Goal: Task Accomplishment & Management: Use online tool/utility

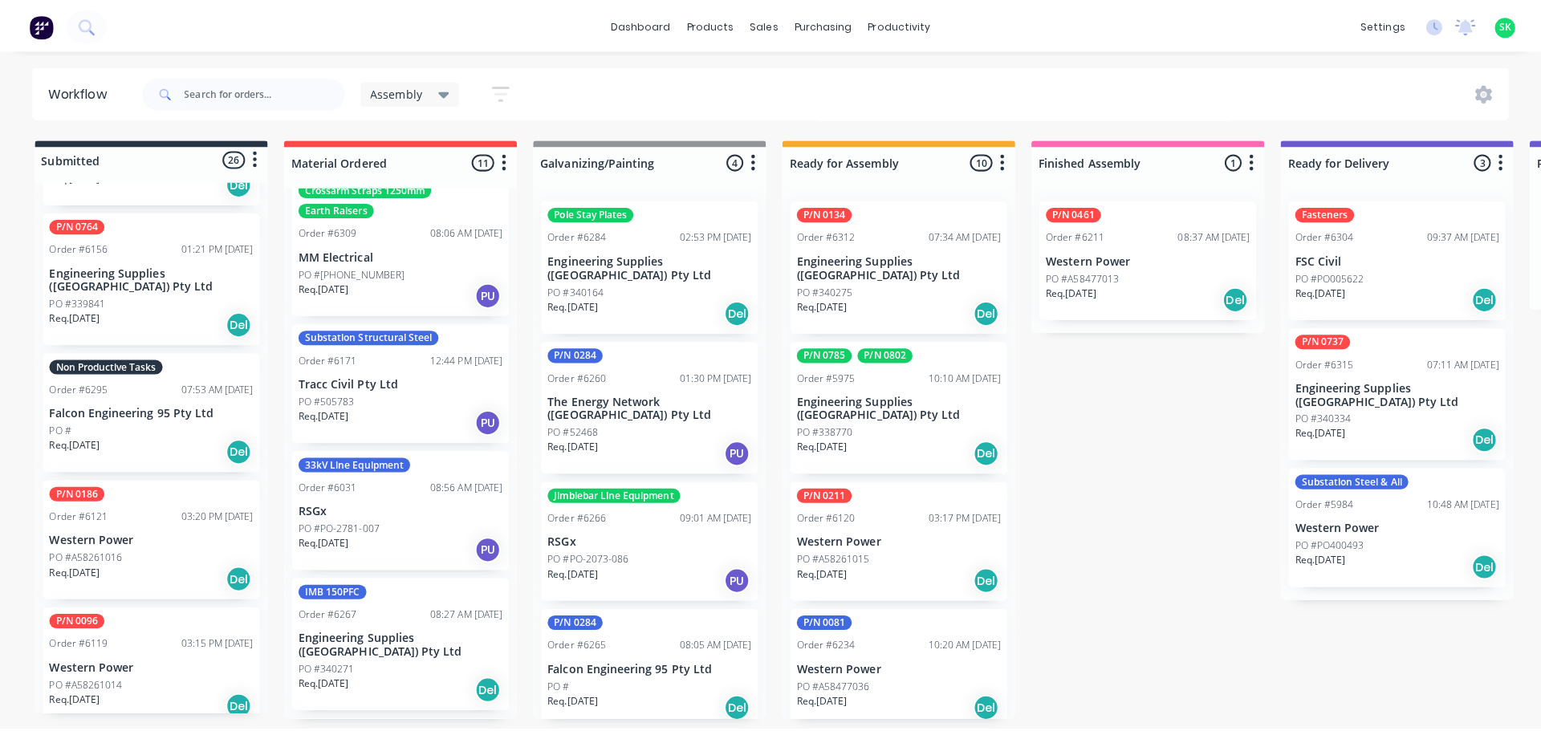
scroll to position [642, 0]
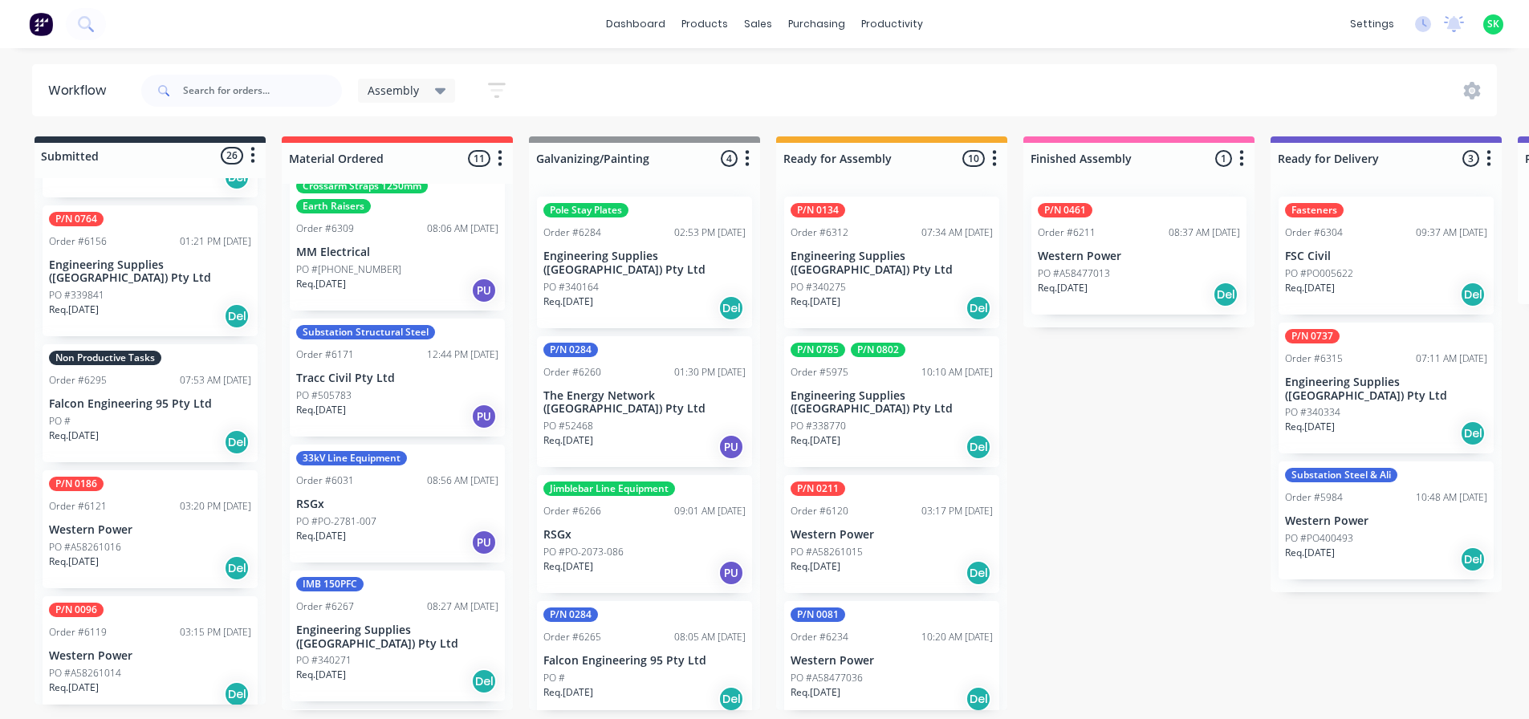
click at [170, 397] on p "Falcon Engineering 95 Pty Ltd" at bounding box center [150, 404] width 202 height 14
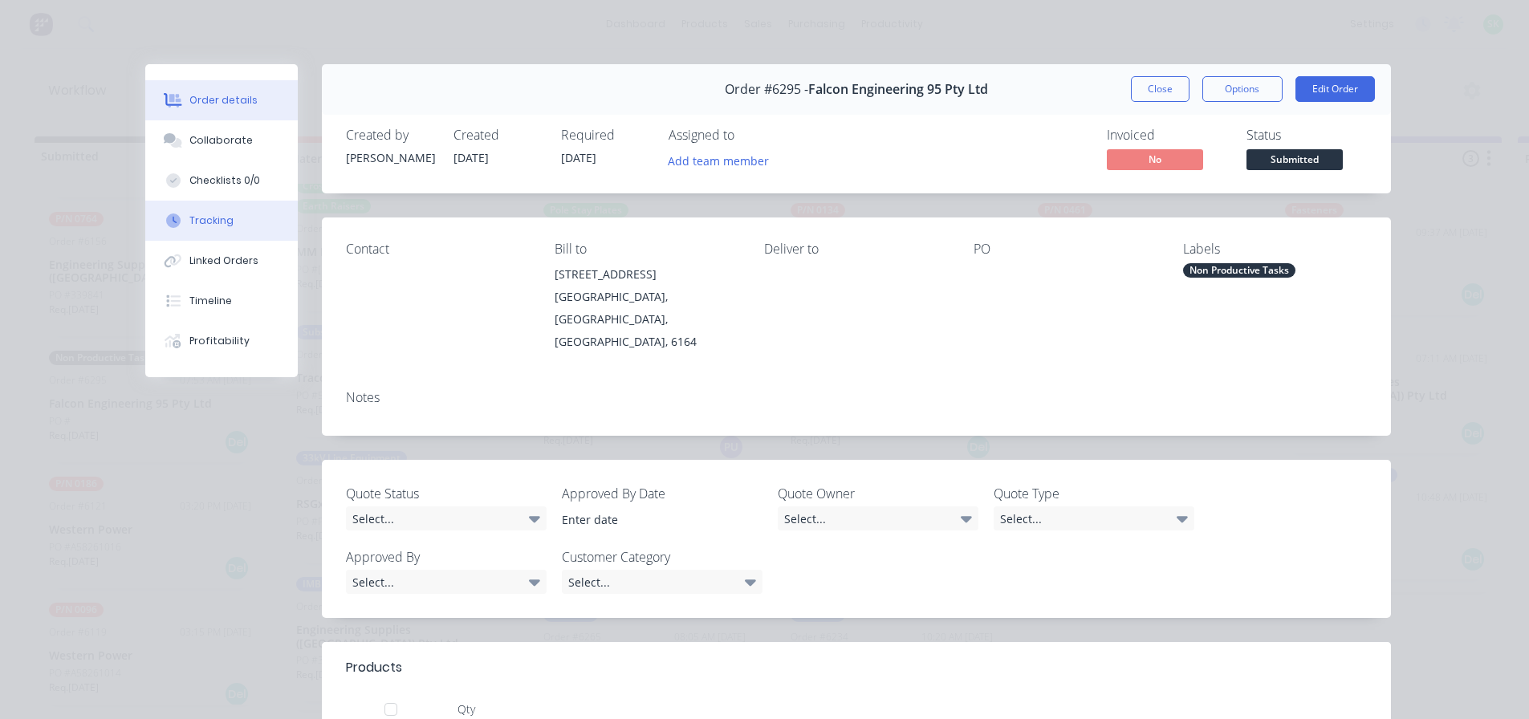
click at [196, 221] on div "Tracking" at bounding box center [211, 220] width 44 height 14
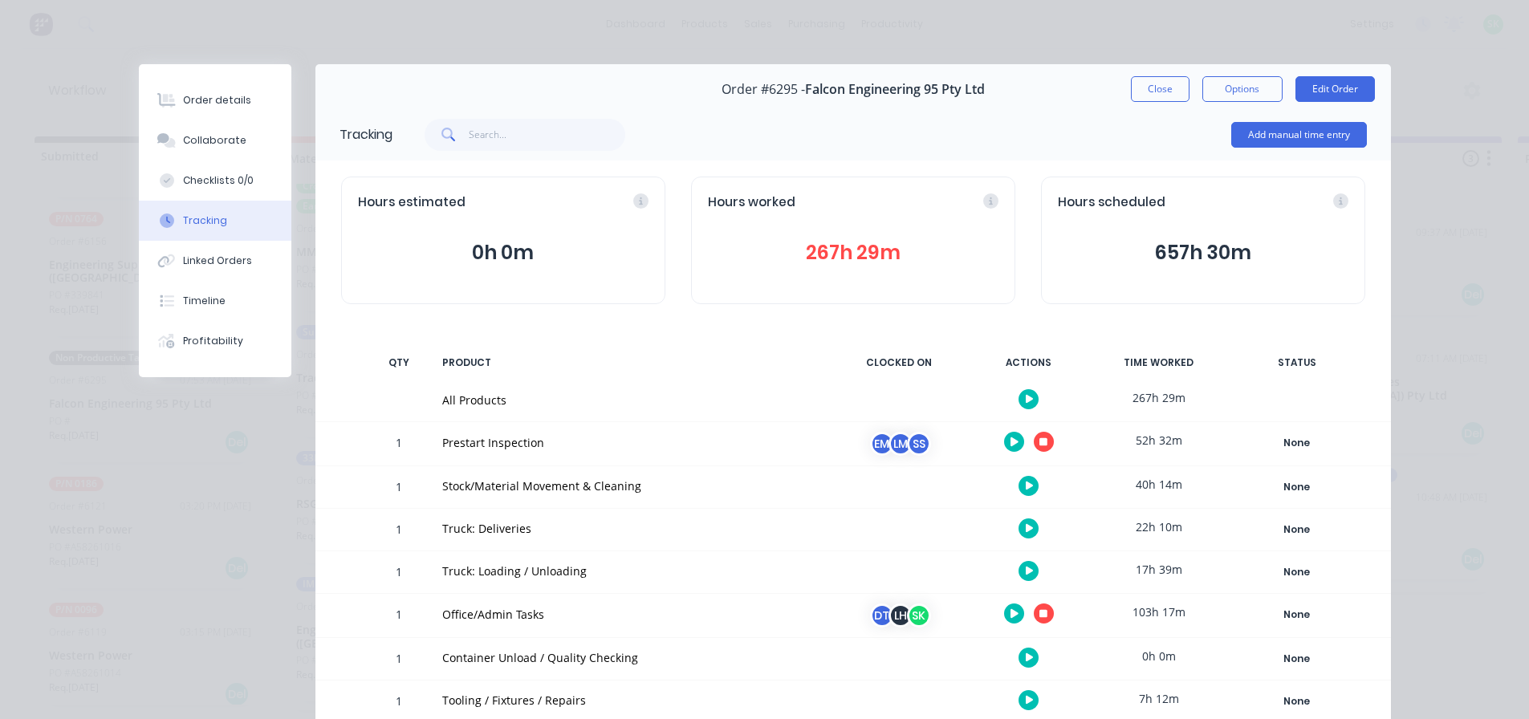
click at [1039, 444] on icon "button" at bounding box center [1043, 442] width 8 height 8
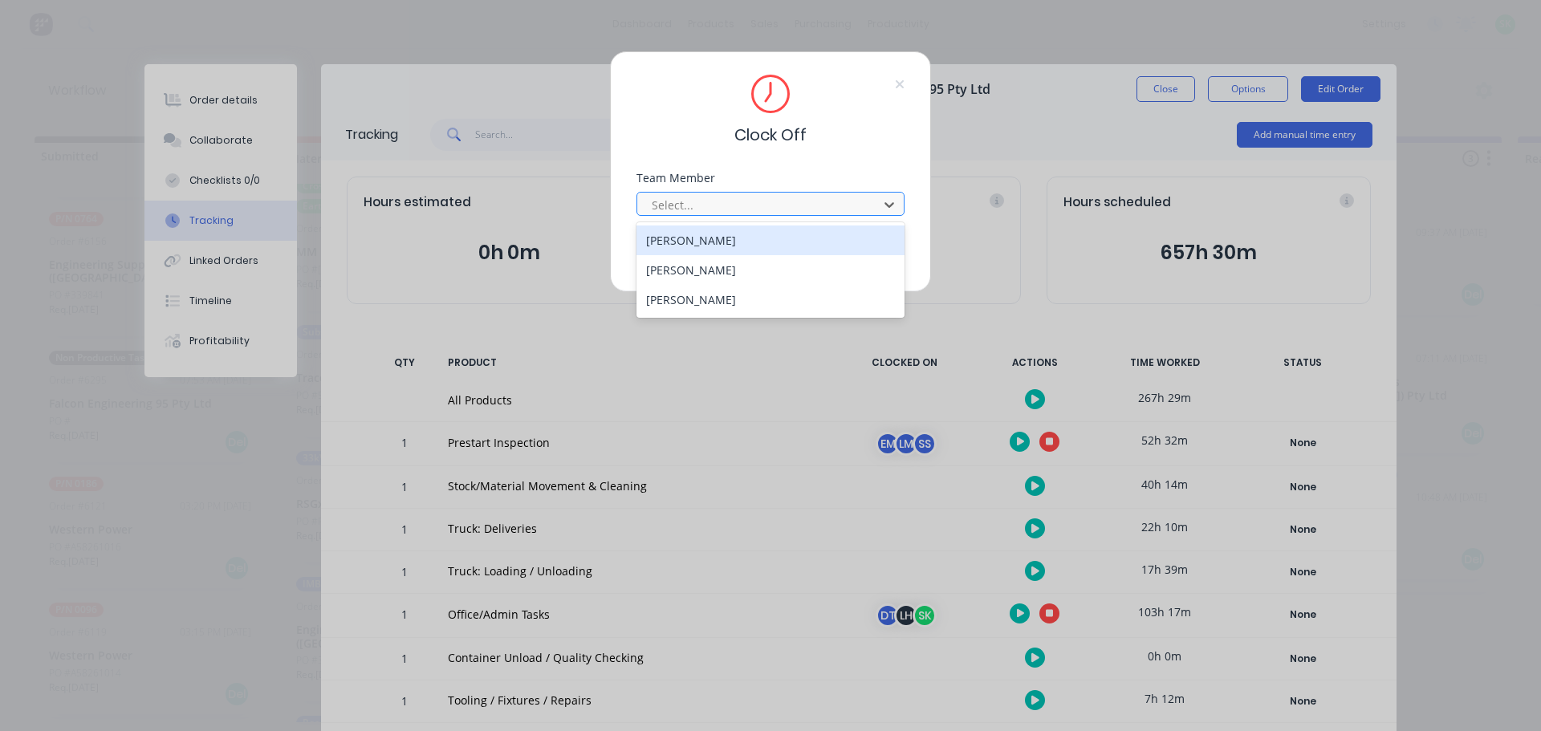
click at [853, 212] on div at bounding box center [760, 205] width 220 height 20
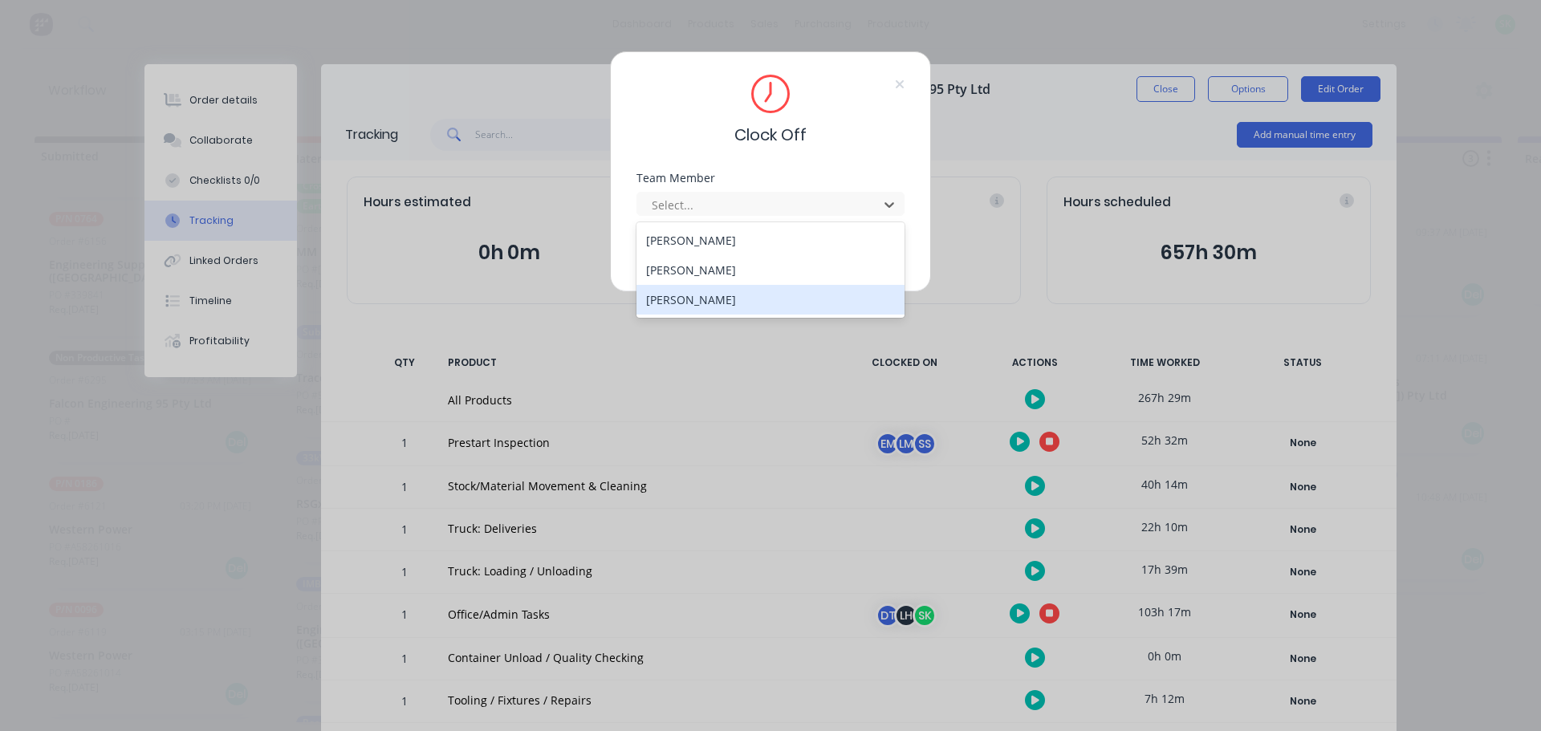
click at [717, 303] on div "[PERSON_NAME]" at bounding box center [770, 300] width 268 height 30
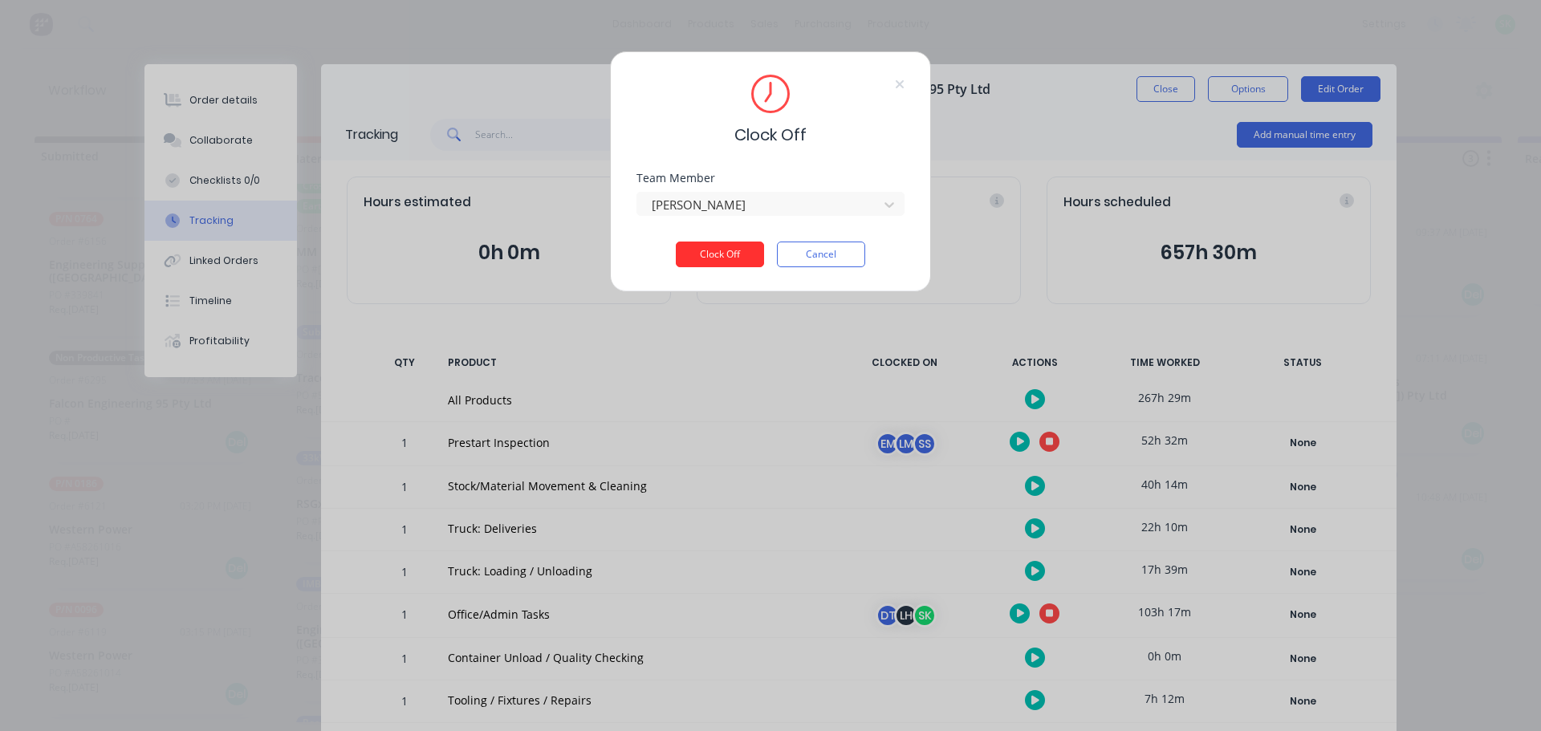
click at [712, 257] on button "Clock Off" at bounding box center [720, 255] width 88 height 26
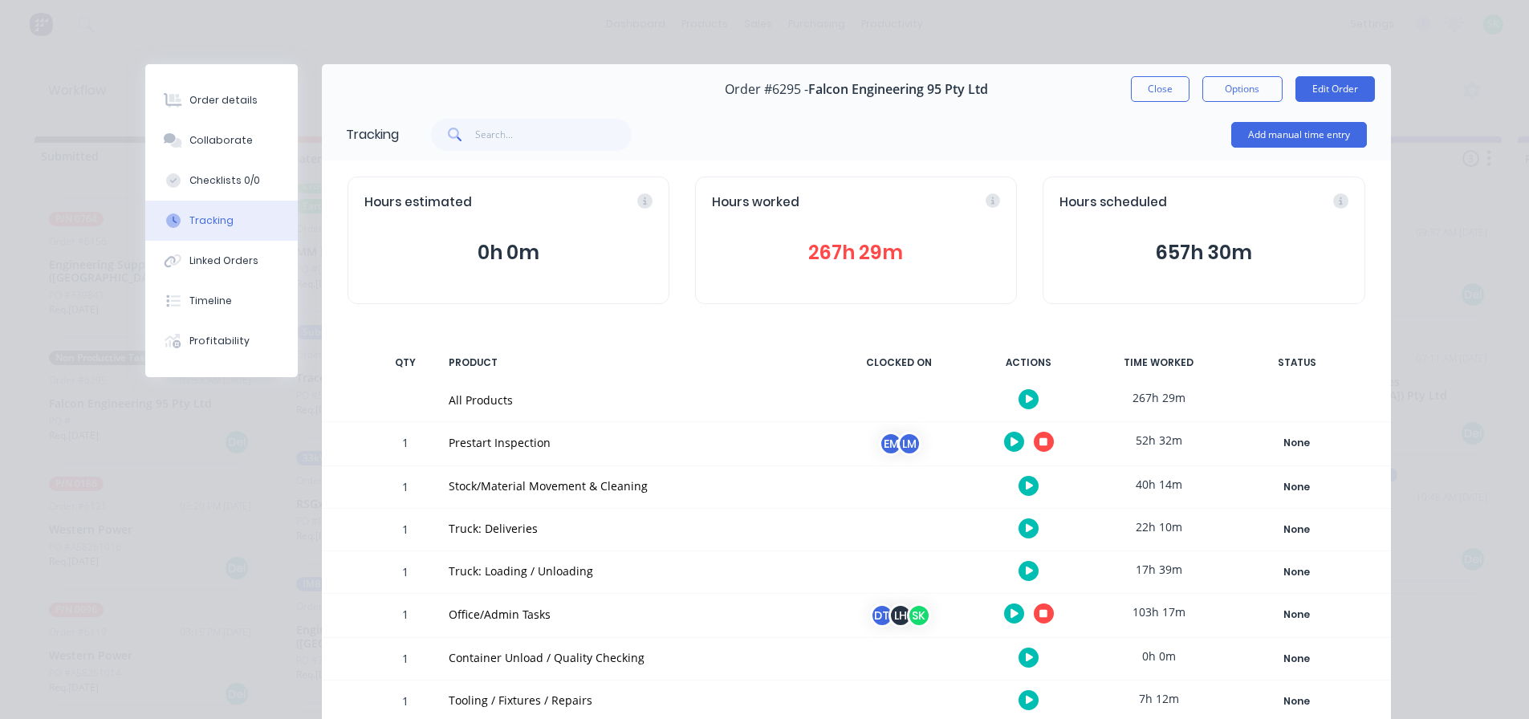
click at [1018, 486] on button "button" at bounding box center [1028, 486] width 20 height 20
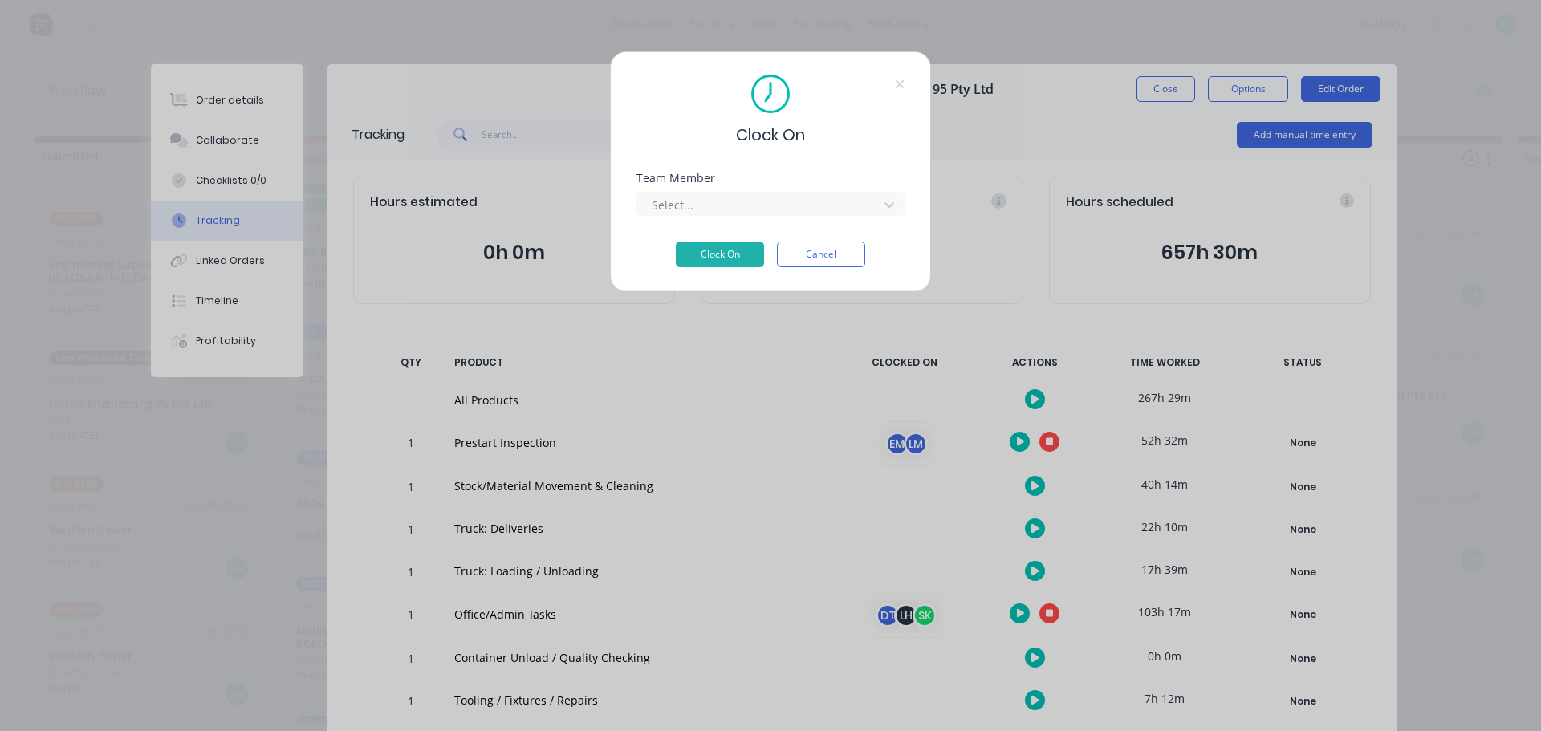
click at [799, 217] on div "Team Member Select..." at bounding box center [770, 207] width 268 height 69
click at [802, 210] on div at bounding box center [760, 205] width 220 height 20
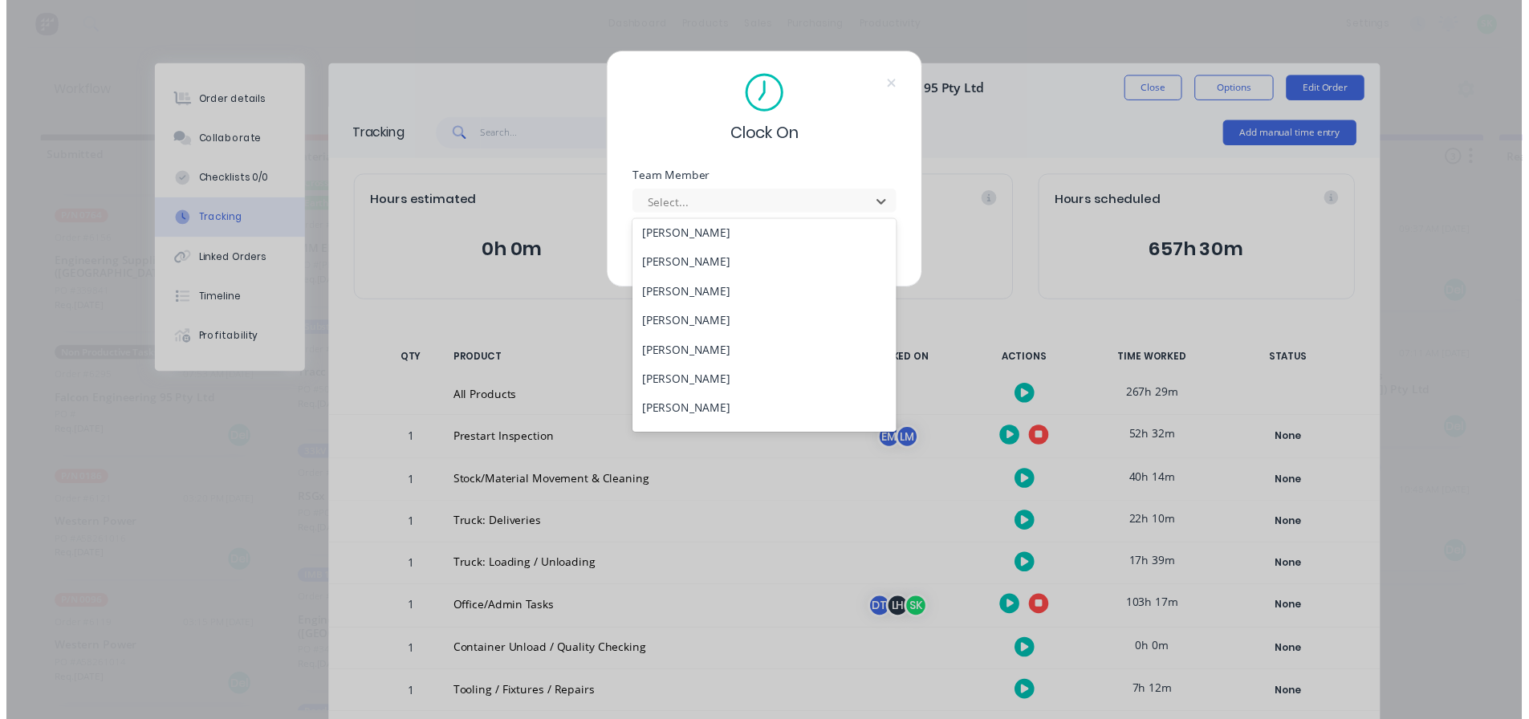
scroll to position [722, 0]
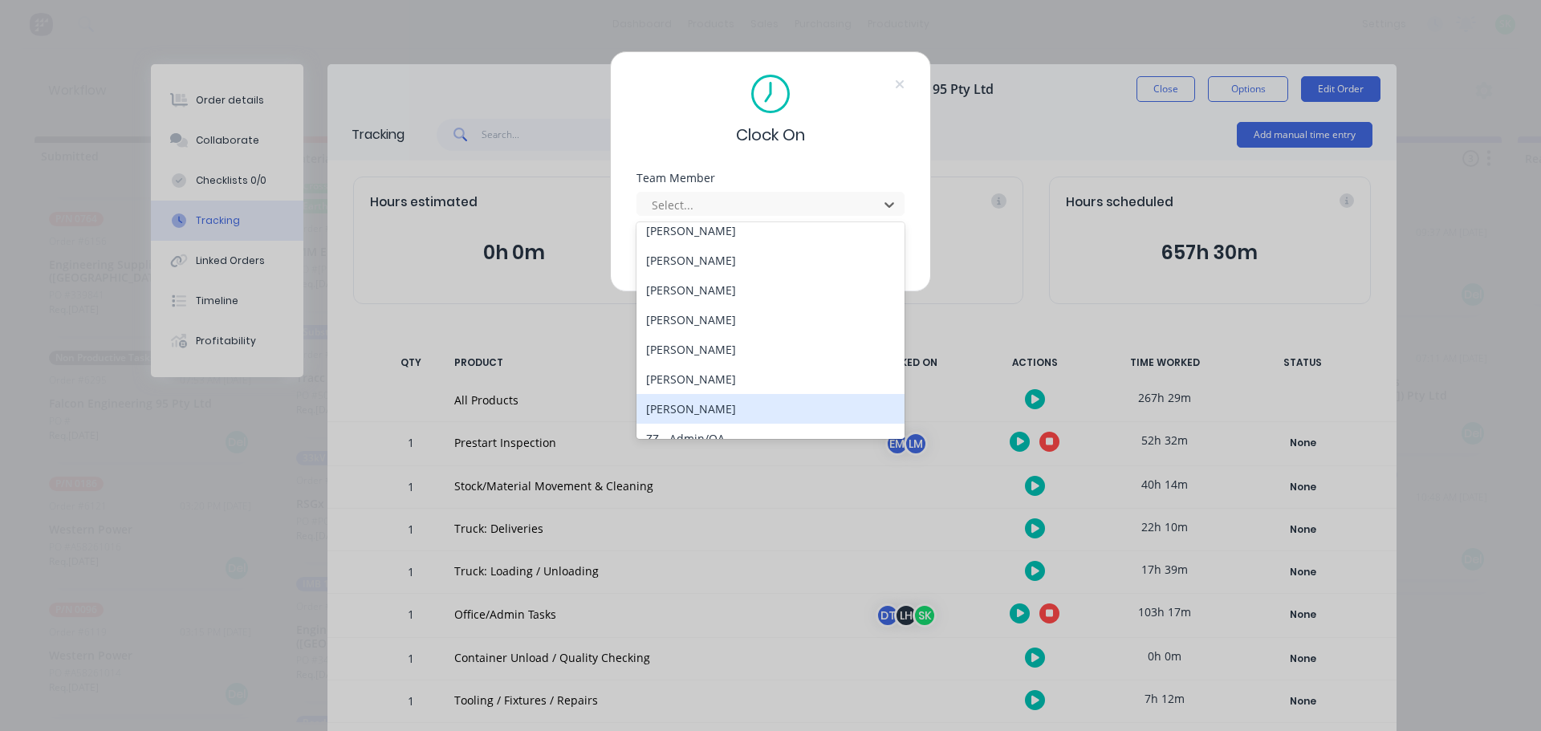
click at [742, 400] on div "[PERSON_NAME]" at bounding box center [770, 409] width 268 height 30
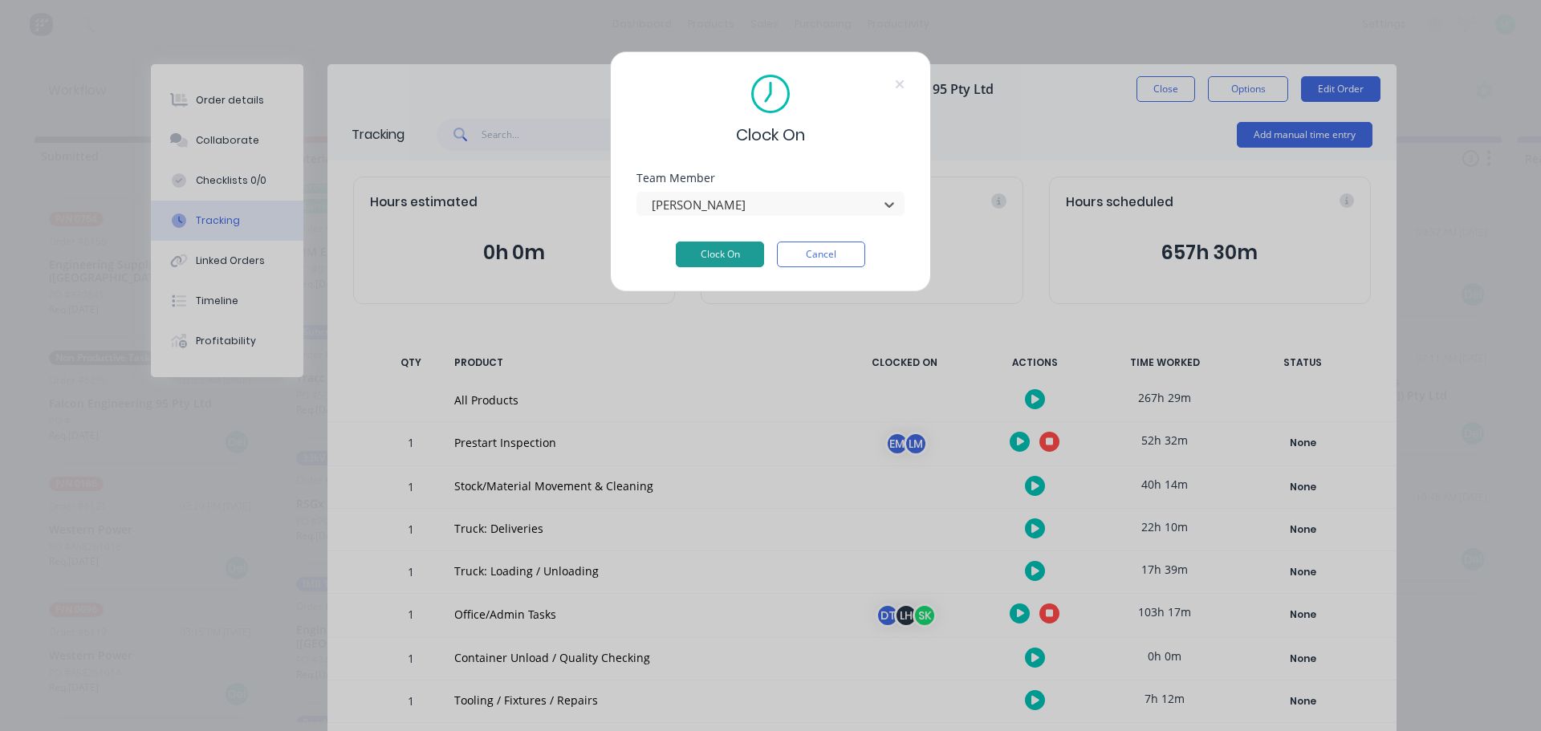
click at [714, 264] on button "Clock On" at bounding box center [720, 255] width 88 height 26
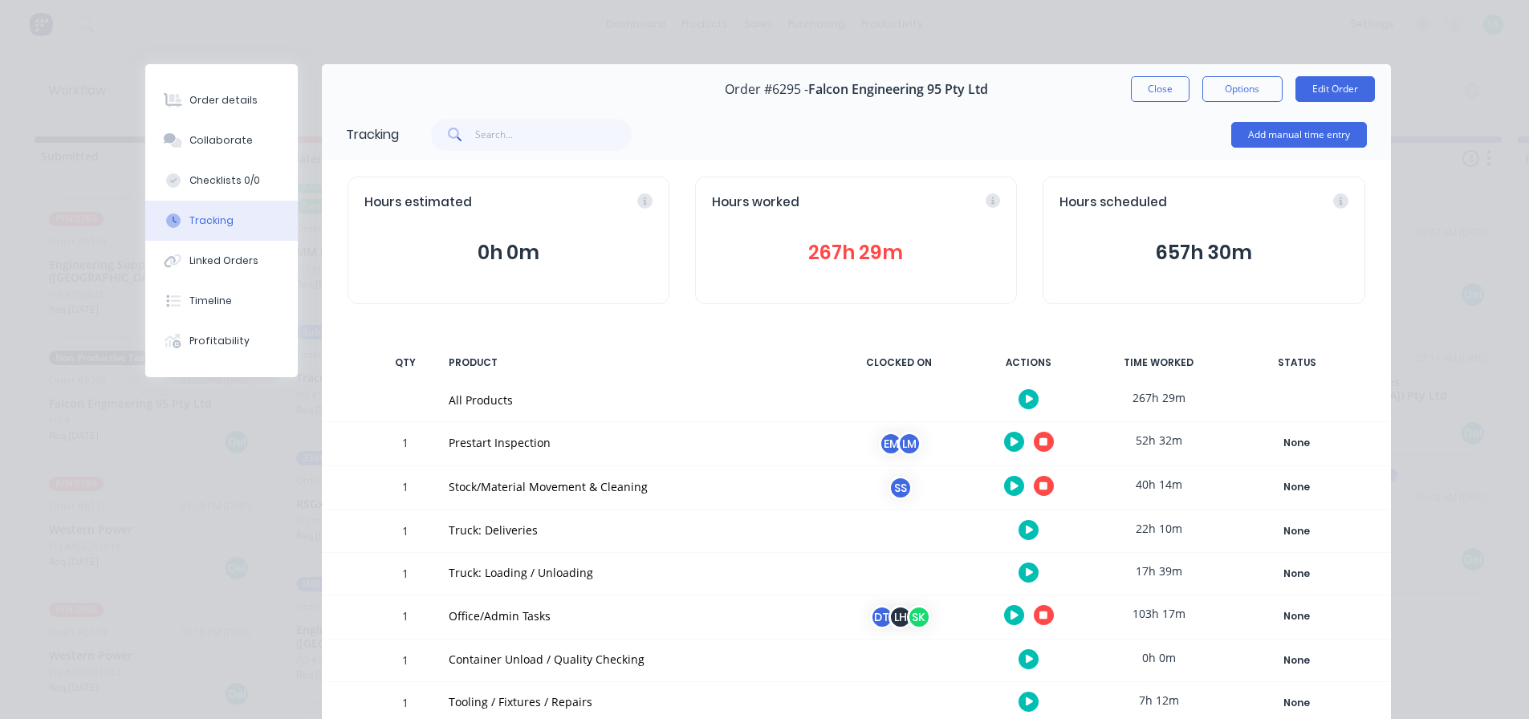
click at [1041, 489] on icon "button" at bounding box center [1043, 486] width 8 height 8
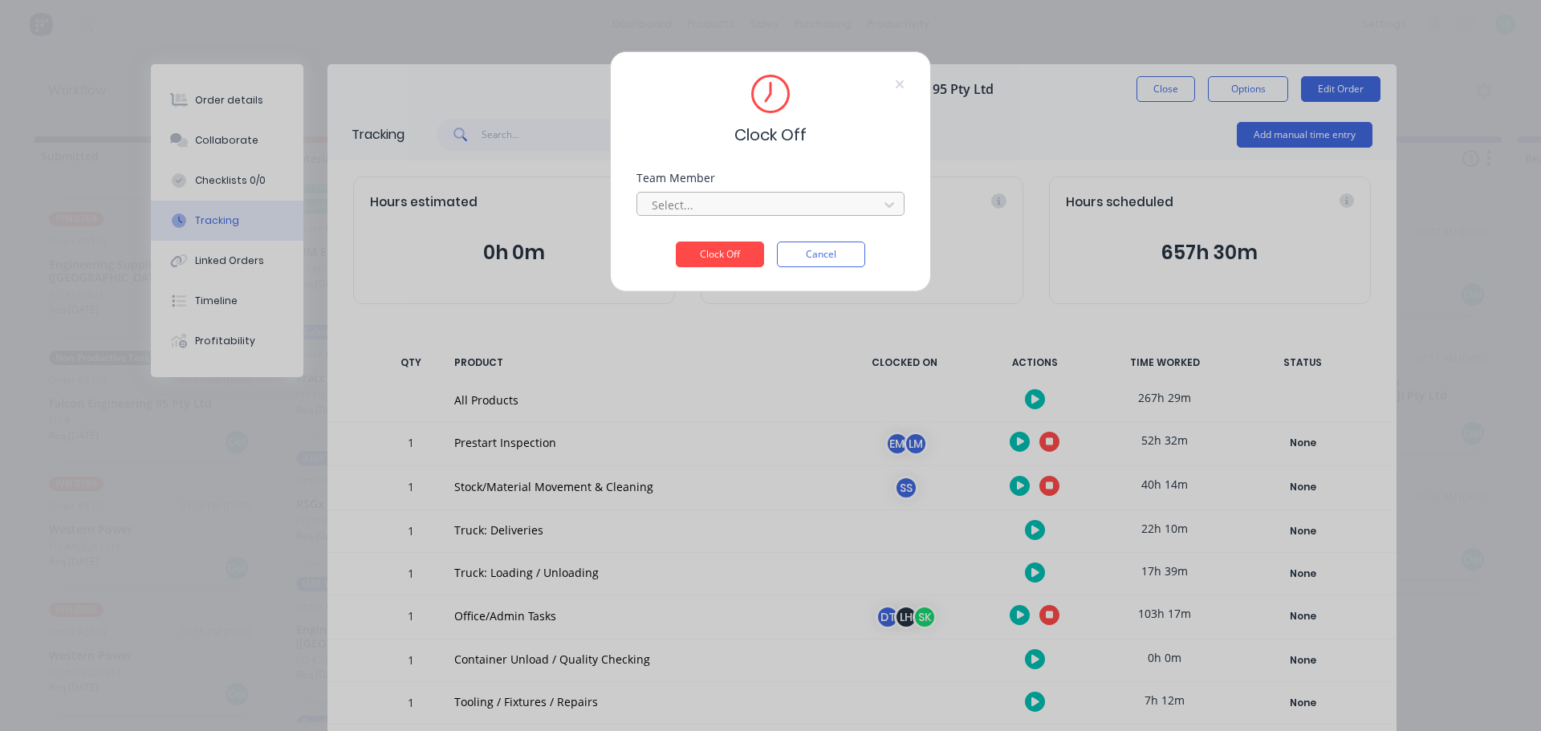
click at [754, 208] on div at bounding box center [760, 205] width 220 height 20
click at [723, 238] on div "[PERSON_NAME]" at bounding box center [770, 241] width 268 height 30
click at [726, 244] on button "Clock Off" at bounding box center [720, 255] width 88 height 26
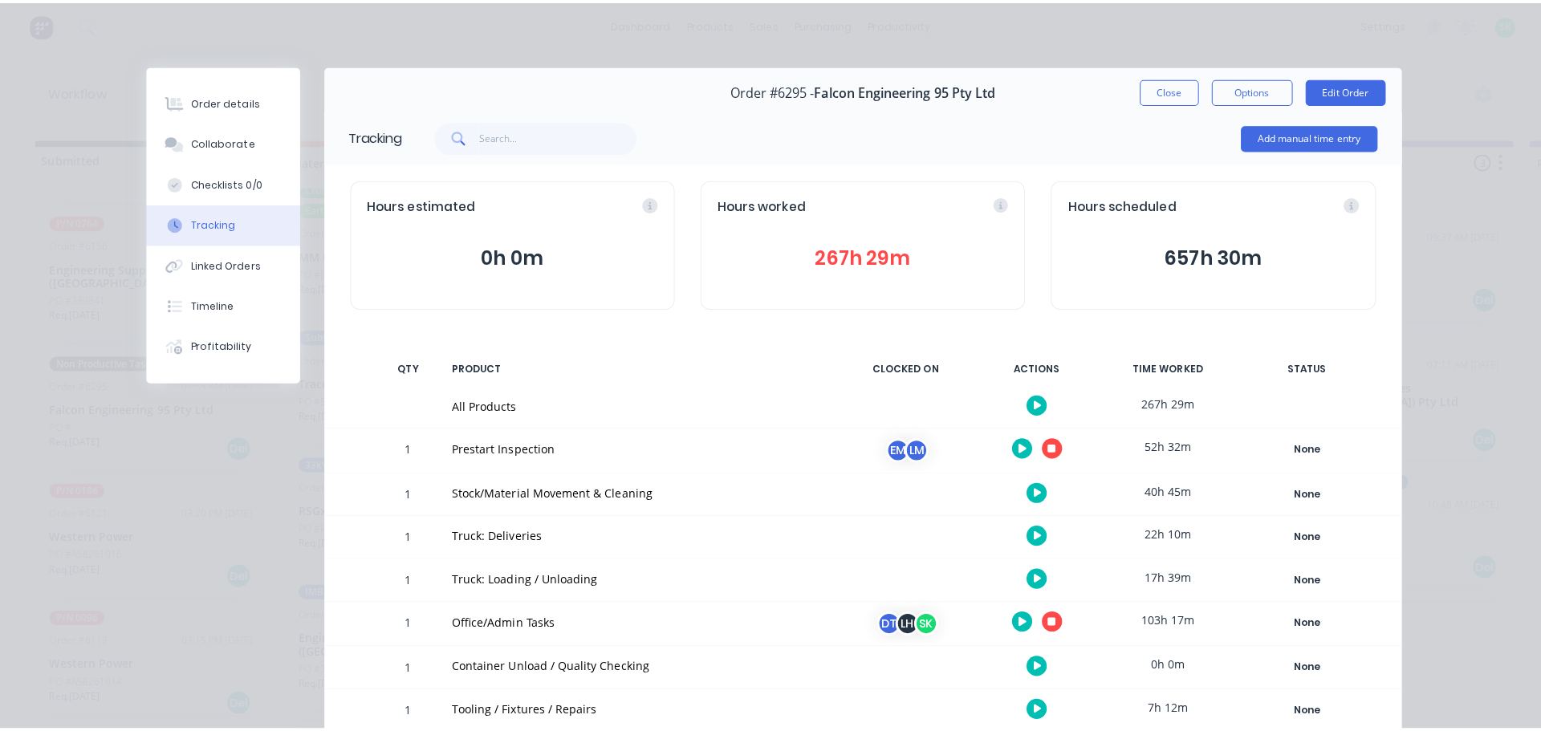
scroll to position [161, 0]
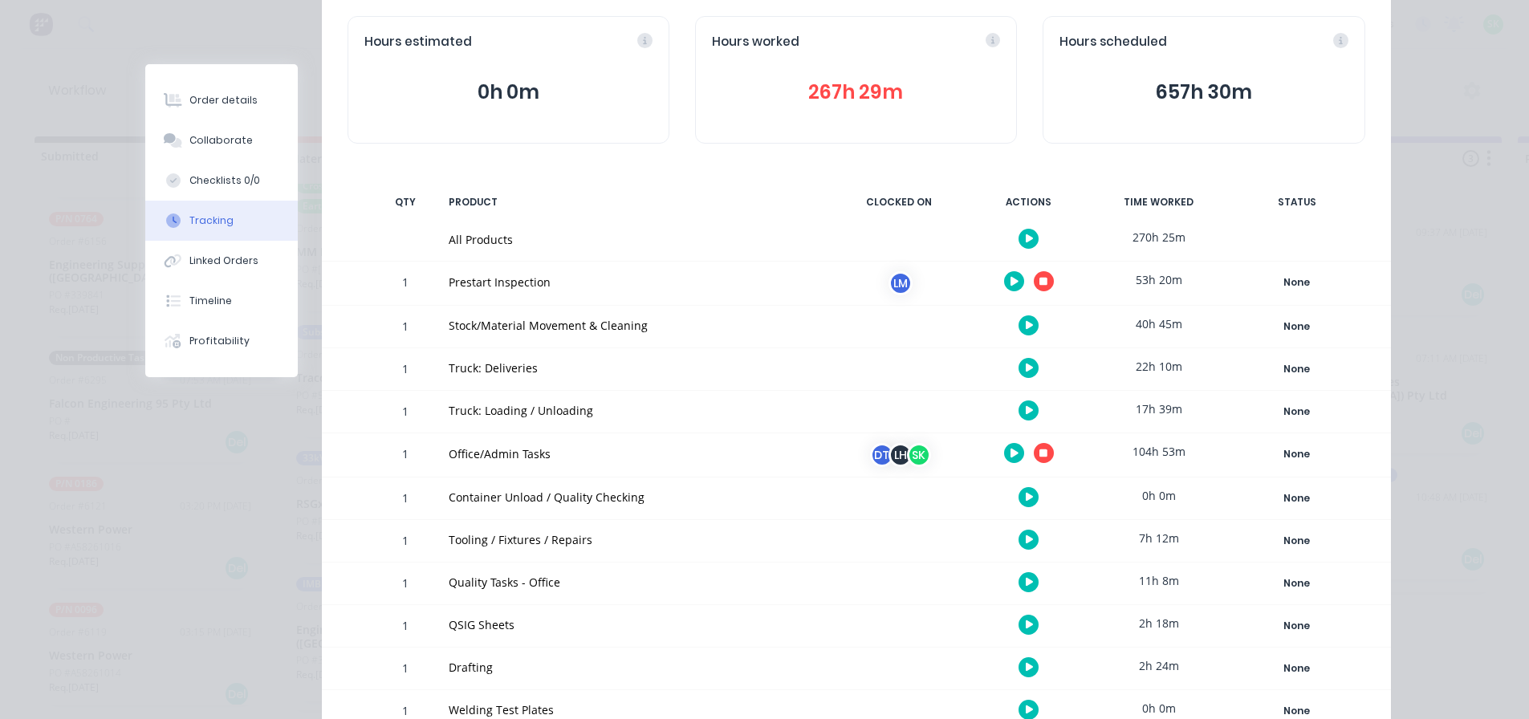
click at [1026, 369] on icon "button" at bounding box center [1030, 368] width 8 height 9
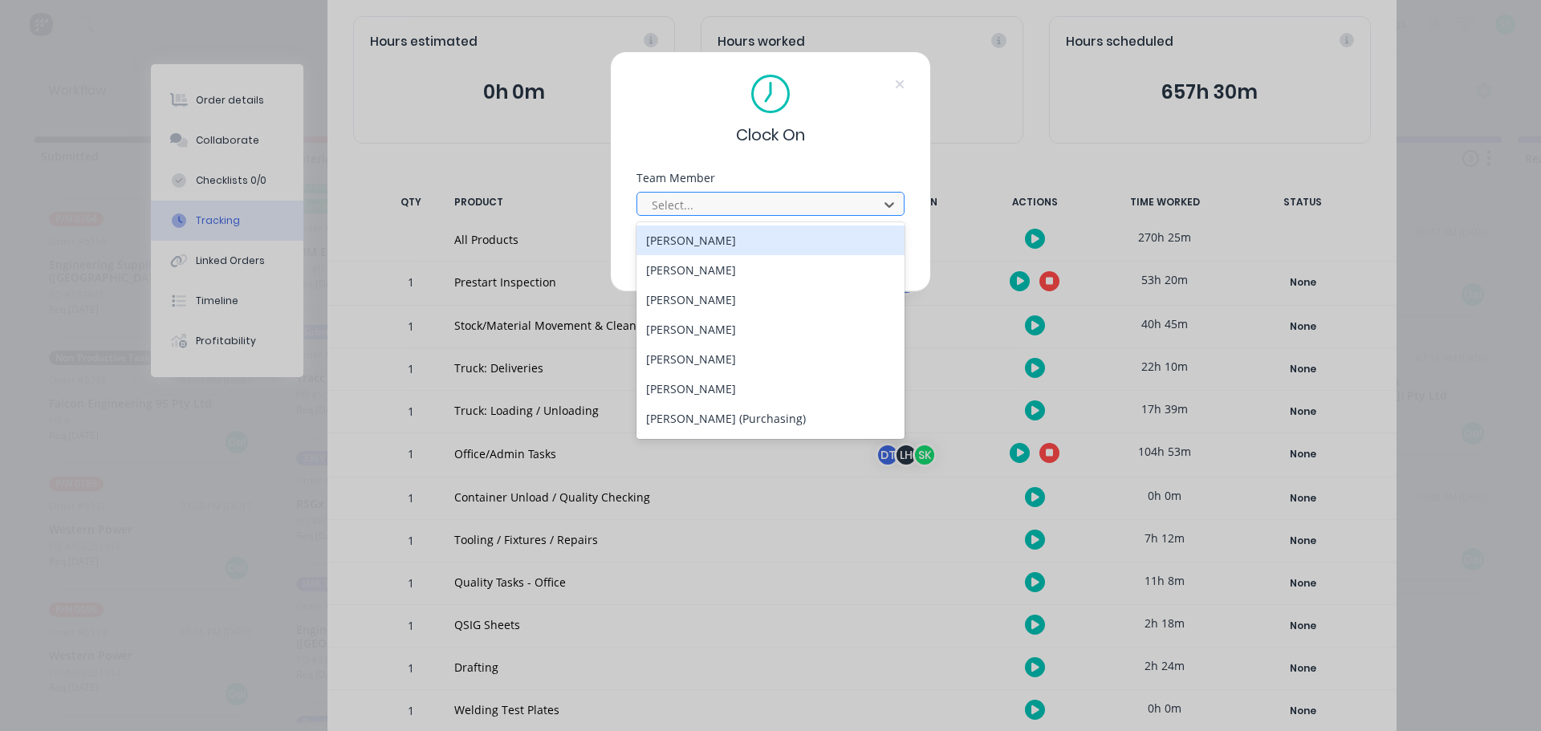
click at [845, 201] on div at bounding box center [760, 205] width 220 height 20
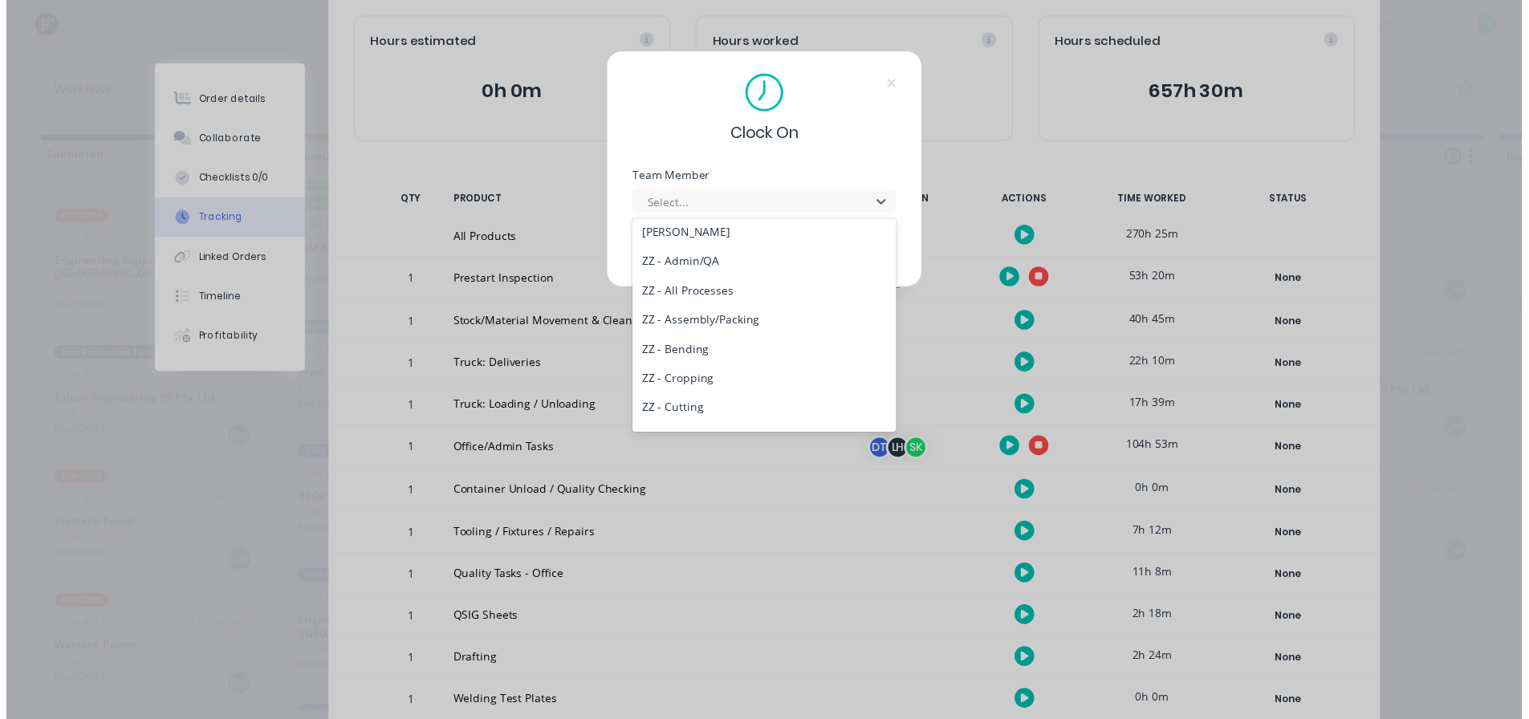
scroll to position [814, 0]
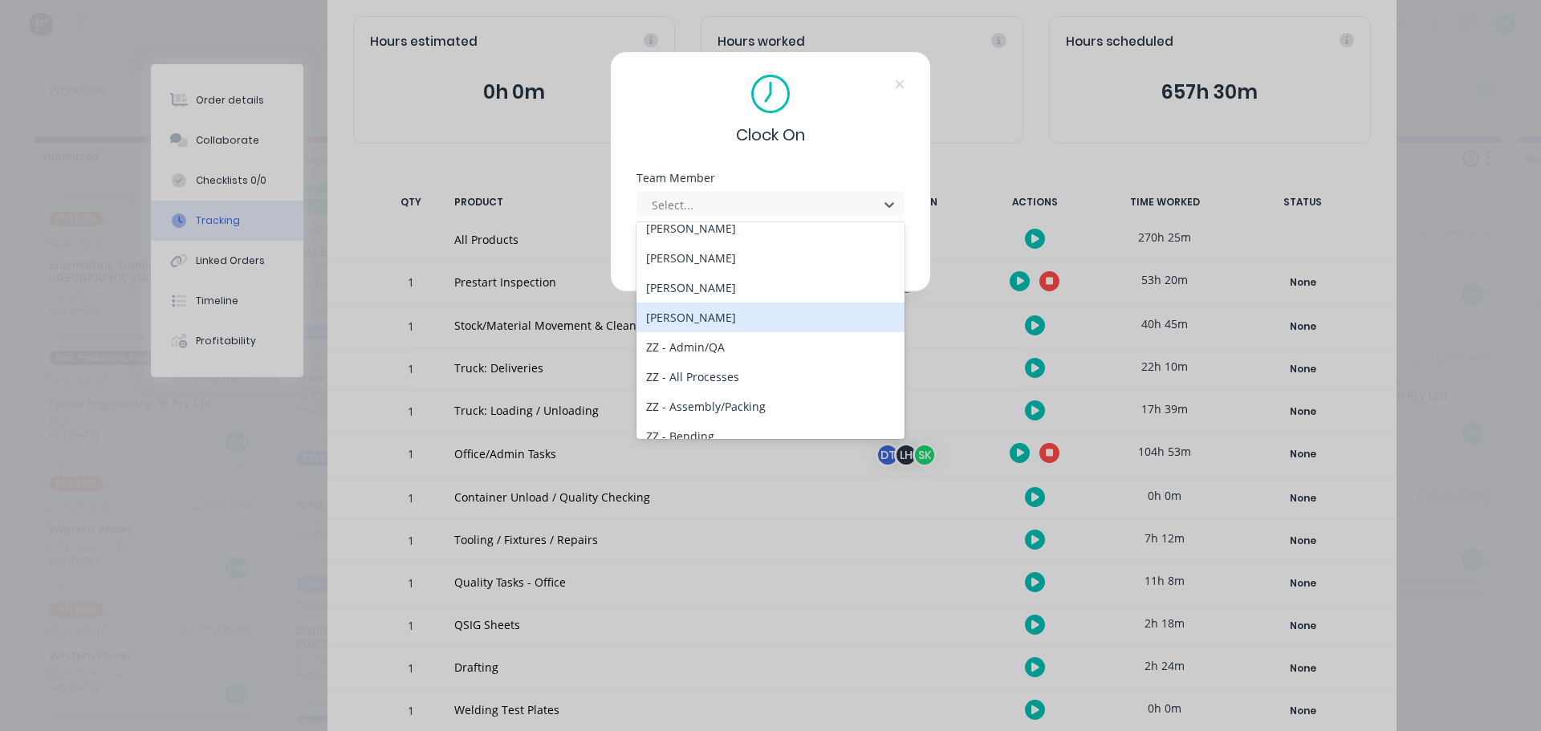
click at [765, 321] on div "[PERSON_NAME]" at bounding box center [770, 318] width 268 height 30
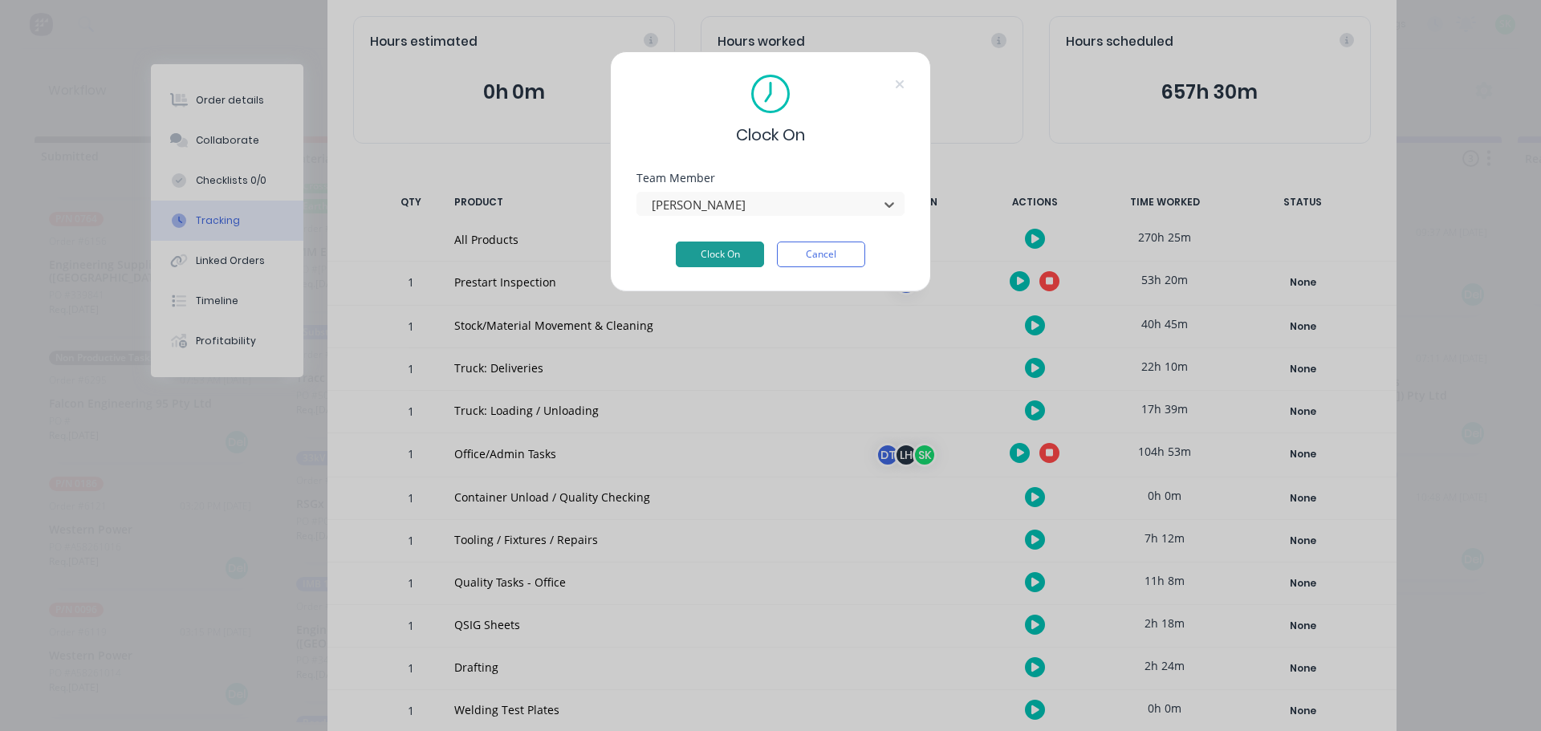
click at [750, 254] on button "Clock On" at bounding box center [720, 255] width 88 height 26
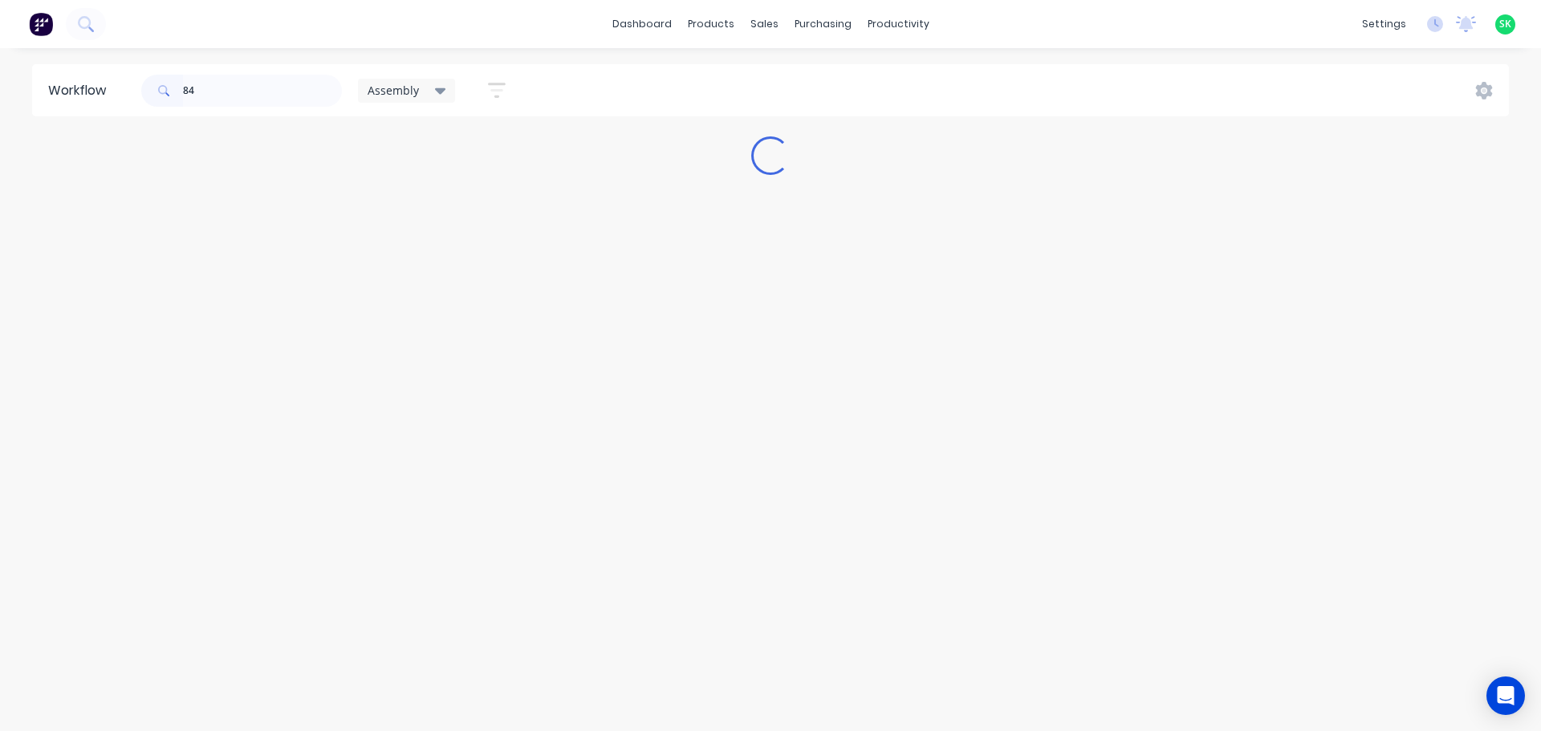
type input "8"
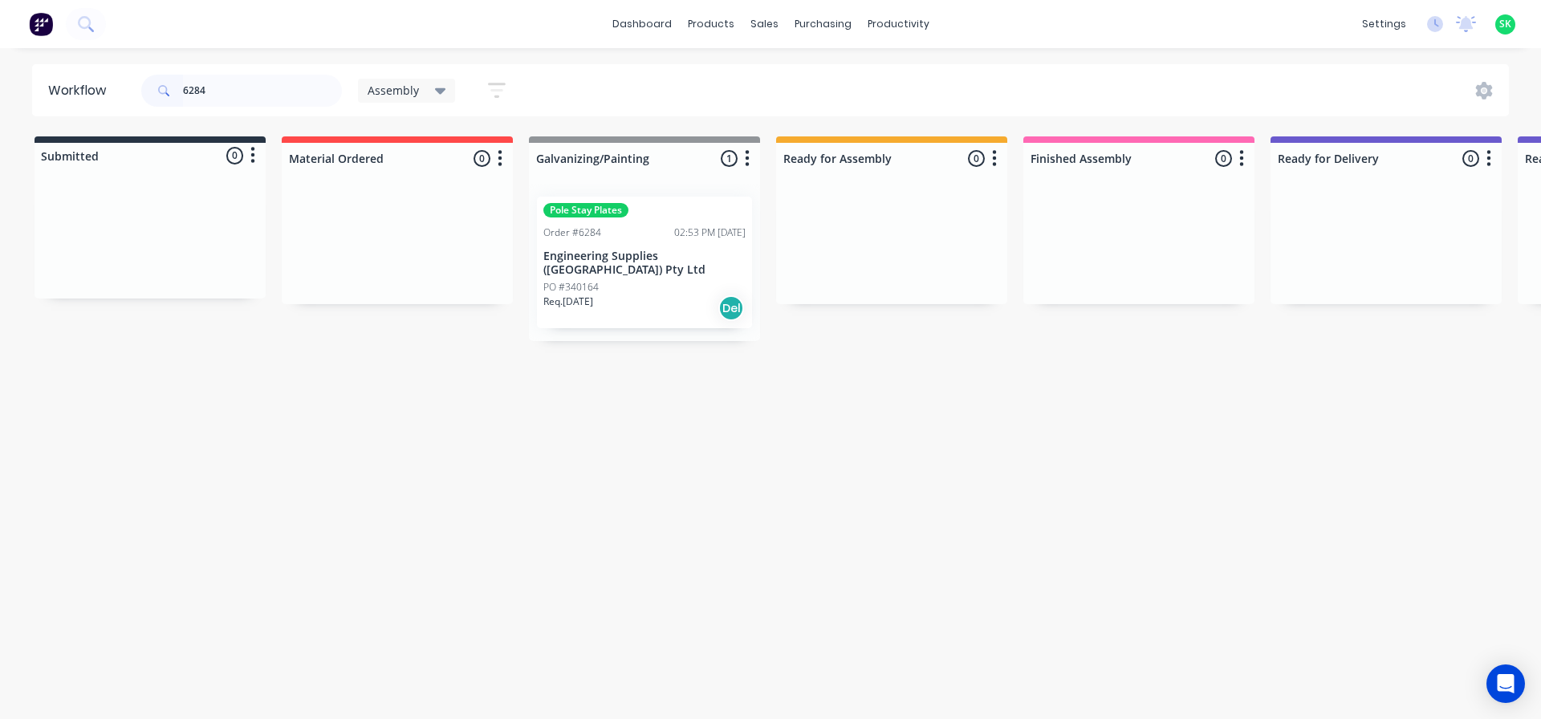
type input "6284"
click at [608, 263] on div "Pole Stay Plates Order #6284 02:53 PM 02/09/25 Engineering Supplies (WA) Pty Lt…" at bounding box center [644, 263] width 215 height 132
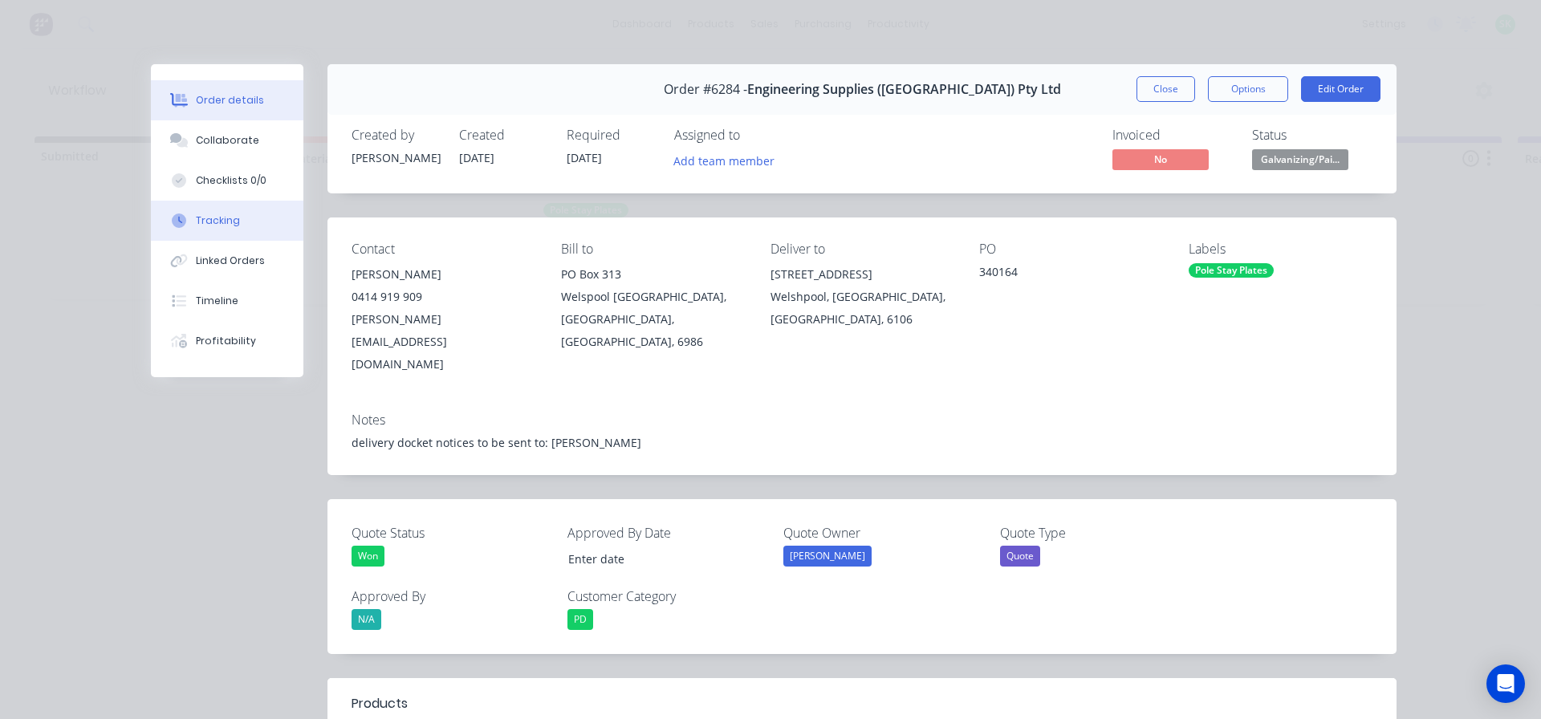
click at [225, 224] on div "Tracking" at bounding box center [218, 220] width 44 height 14
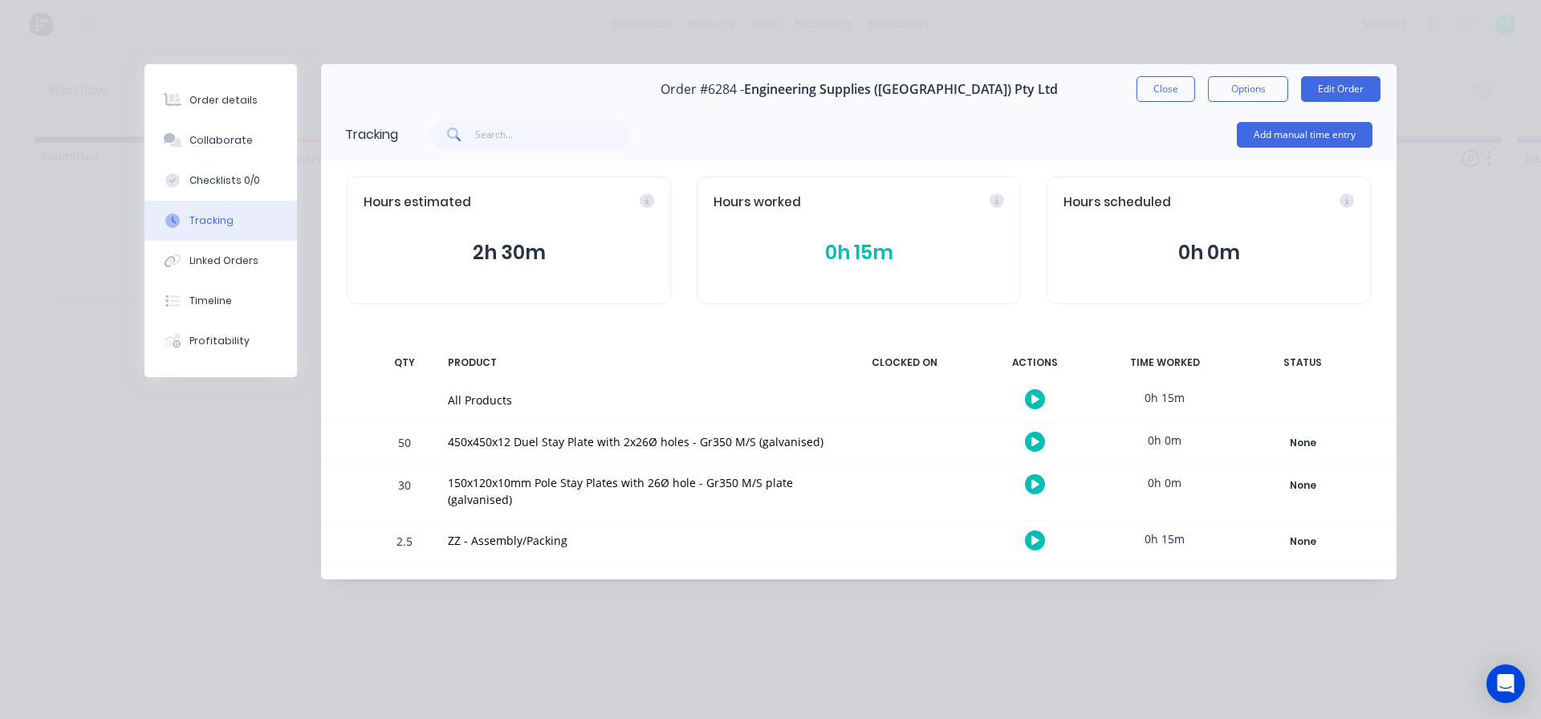
click at [1030, 398] on button "button" at bounding box center [1035, 399] width 20 height 20
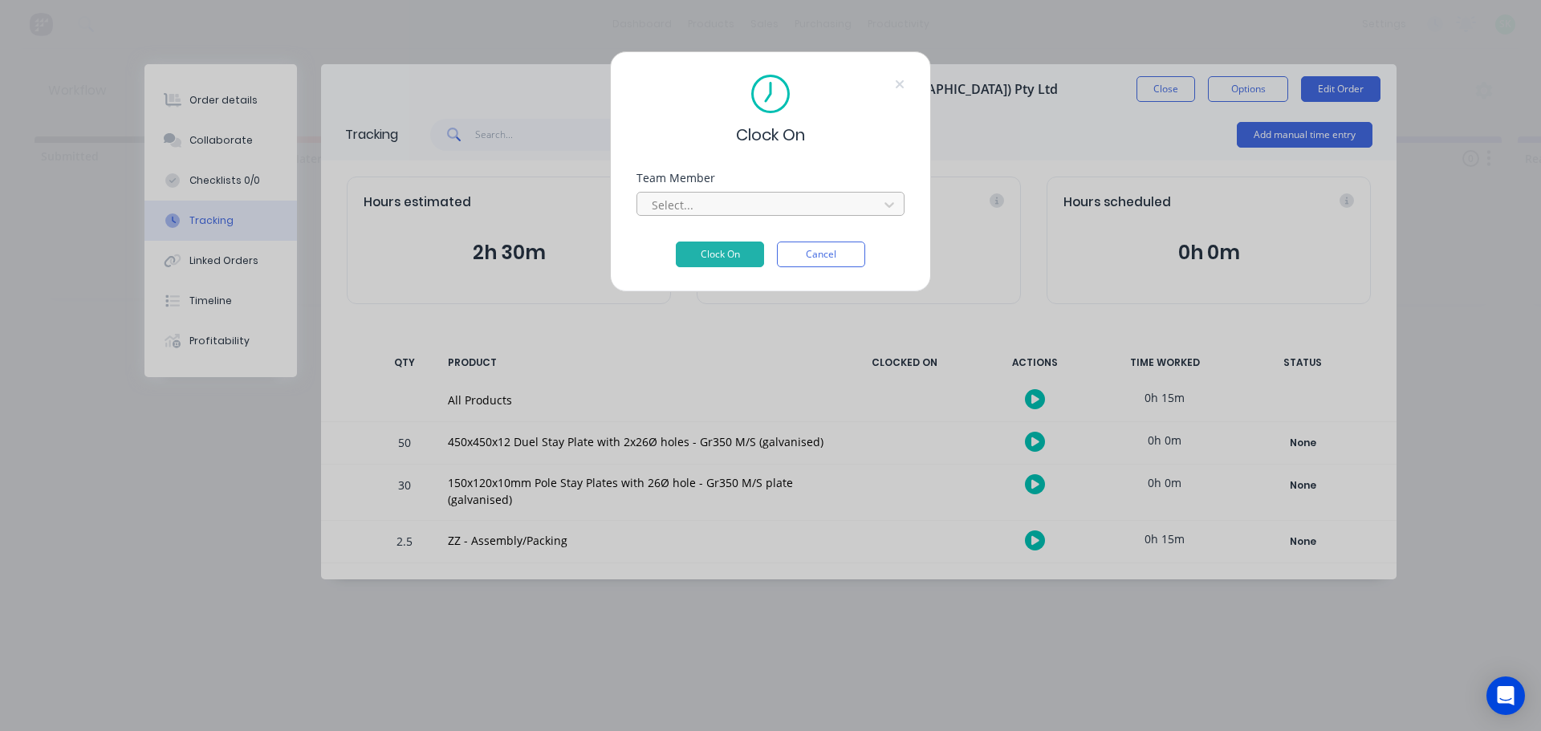
click at [803, 202] on div at bounding box center [760, 205] width 220 height 20
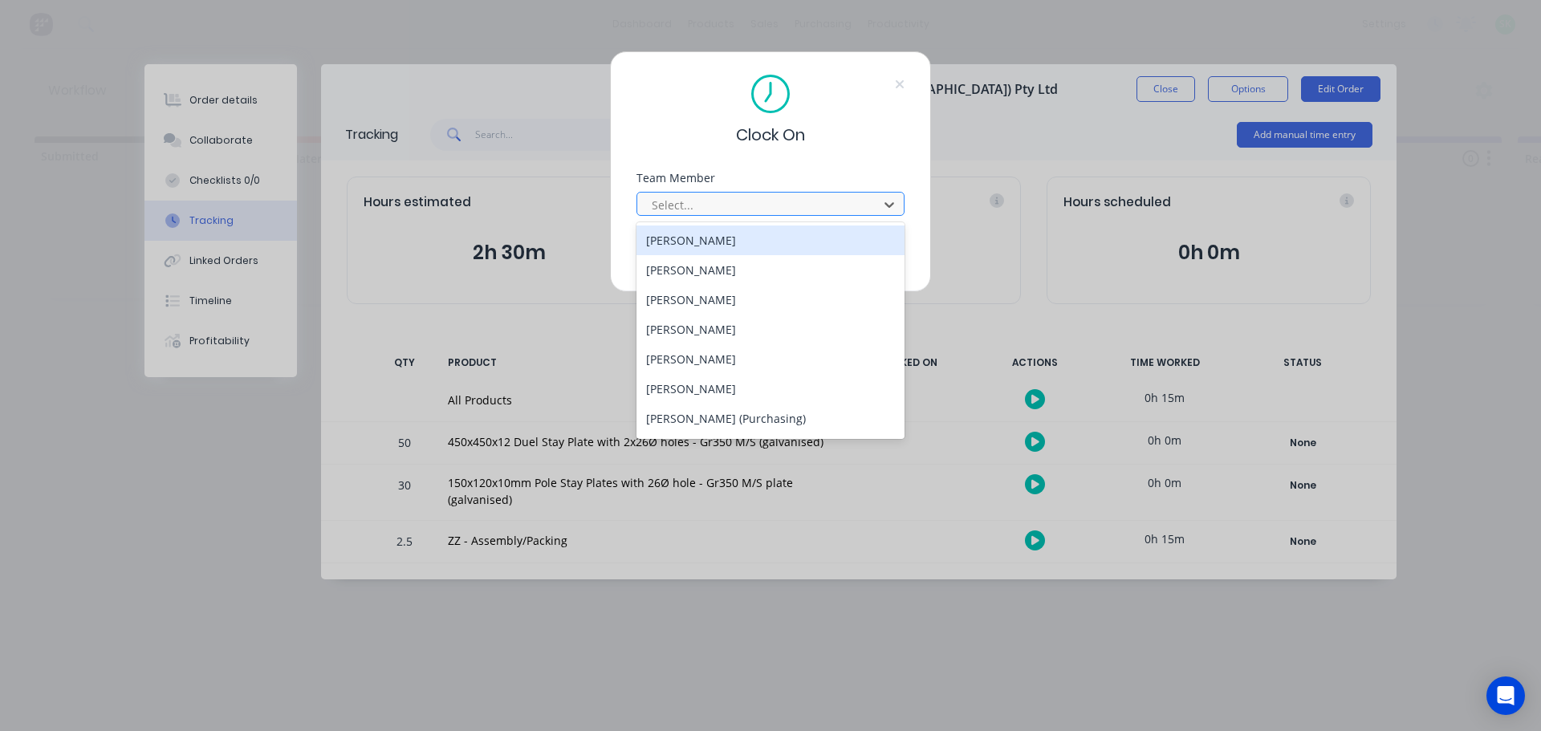
type input "c"
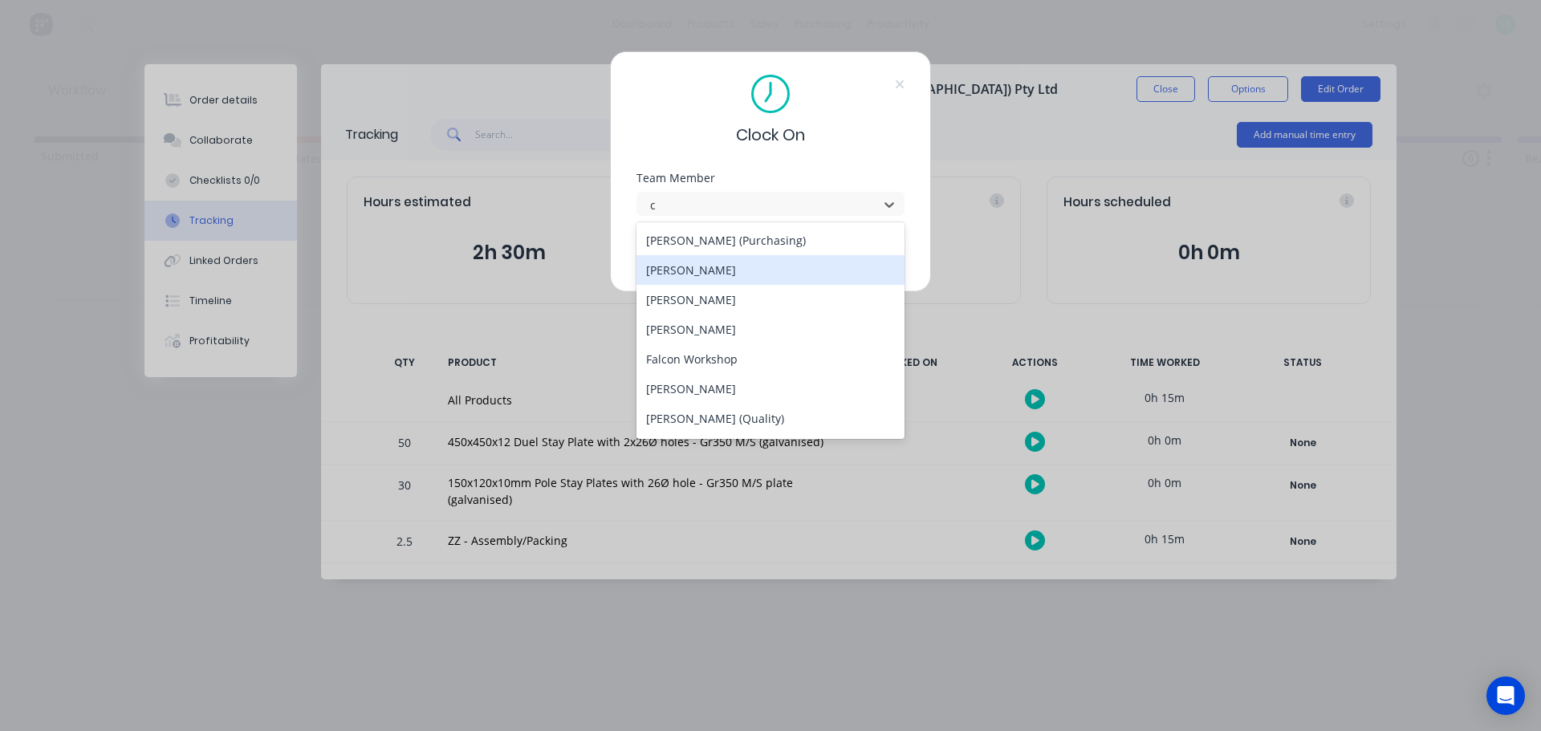
click at [749, 274] on div "[PERSON_NAME]" at bounding box center [770, 270] width 268 height 30
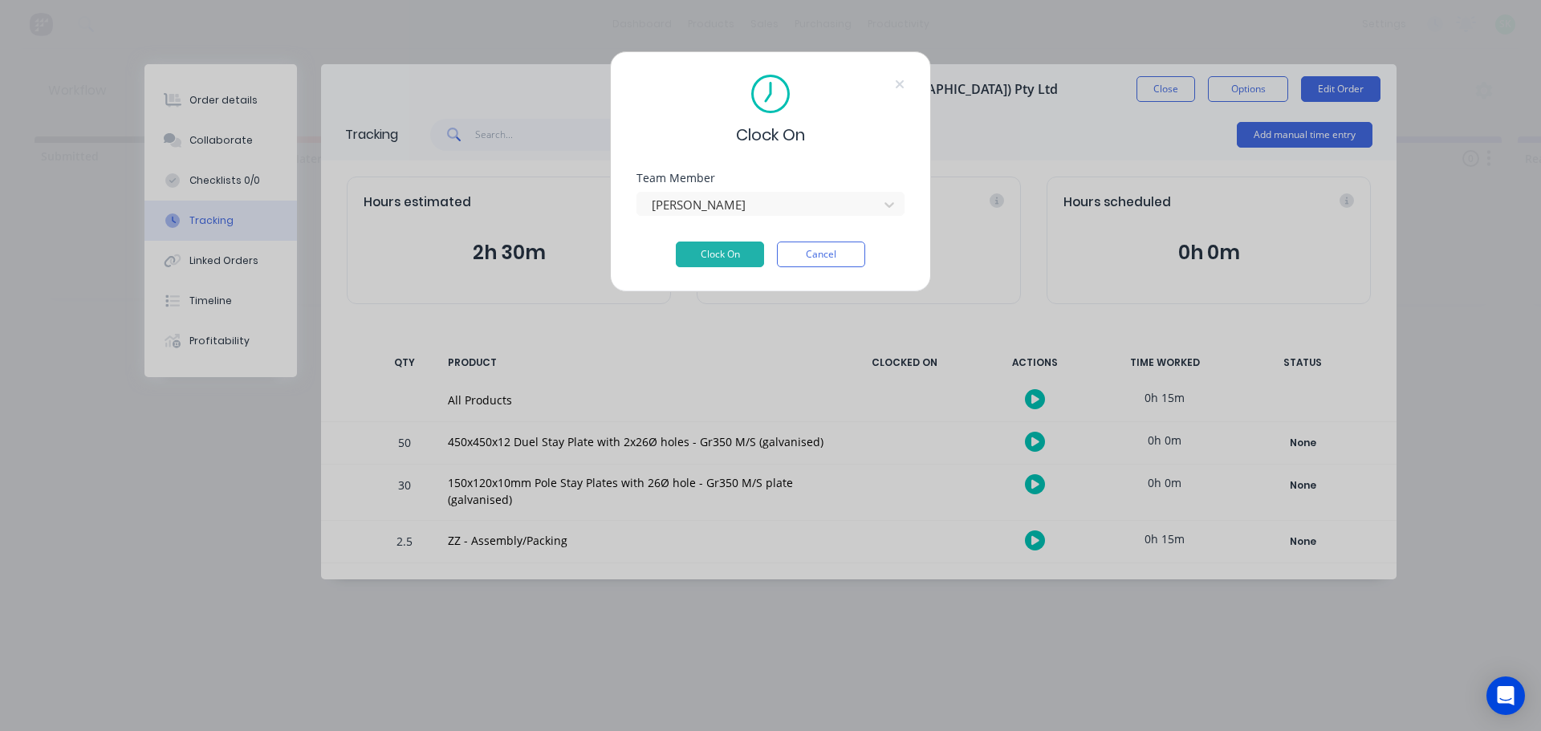
click at [720, 237] on div "Team Member Craig Rose" at bounding box center [770, 207] width 268 height 69
click at [720, 249] on button "Clock On" at bounding box center [720, 255] width 88 height 26
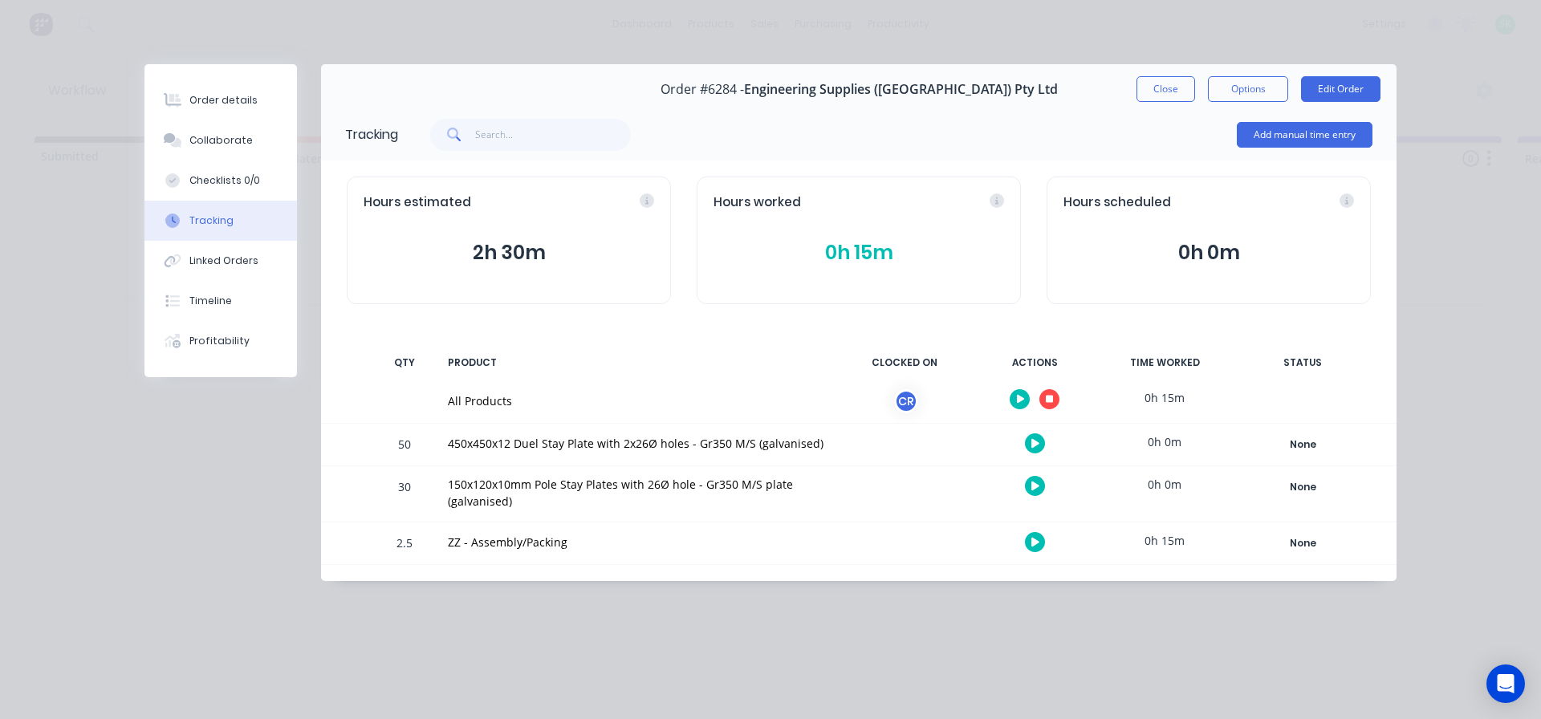
click at [856, 266] on button "0h 15m" at bounding box center [858, 253] width 291 height 30
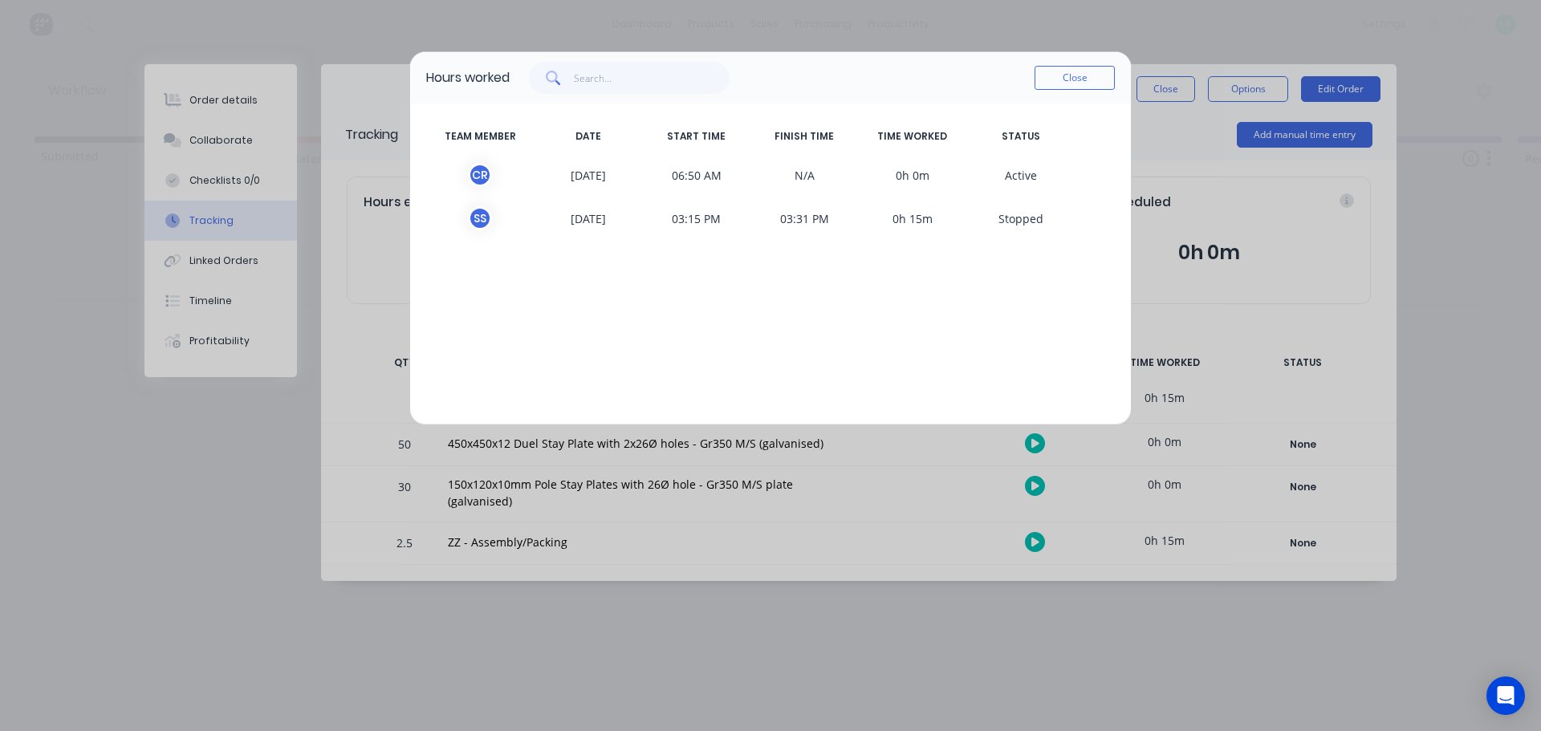
click at [857, 535] on div "Hours worked Close TEAM MEMBER DATE START TIME FINISH TIME TIME WORKED STATUS C…" at bounding box center [770, 365] width 1541 height 731
click at [1047, 78] on button "Close" at bounding box center [1074, 78] width 80 height 24
